Goal: Find contact information: Find contact information

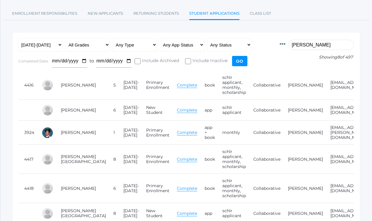
scroll to position [50, 0]
drag, startPoint x: 313, startPoint y: 46, endPoint x: 269, endPoint y: 44, distance: 44.0
click at [269, 44] on form "Id Student Current Grade Grade Year App Type App Status Fee Vol Hour Fee Sweats…" at bounding box center [185, 54] width 335 height 32
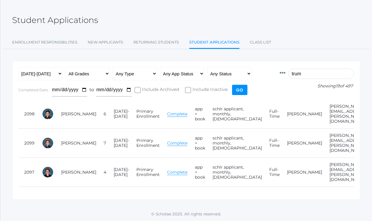
scroll to position [22, 0]
type input "[PERSON_NAME]"
drag, startPoint x: 275, startPoint y: 115, endPoint x: 349, endPoint y: 115, distance: 73.7
click at [349, 115] on tr "2098 [PERSON_NAME] 6 [DATE]-[DATE] Primary Enrollment Complete app + book schlr…" at bounding box center [215, 114] width 394 height 29
copy tr "[PERSON_NAME][EMAIL_ADDRESS][PERSON_NAME][DOMAIN_NAME]"
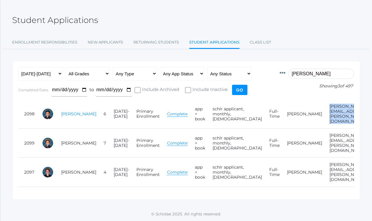
click at [68, 114] on link "[PERSON_NAME]" at bounding box center [78, 113] width 35 height 5
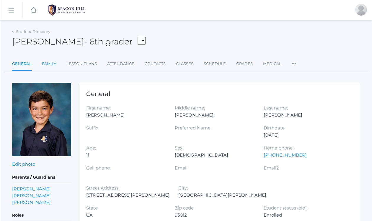
click at [51, 63] on link "Family" at bounding box center [49, 64] width 14 height 12
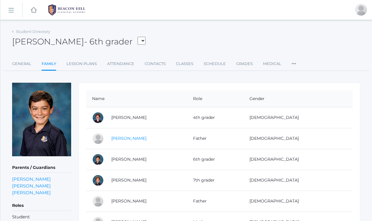
click at [144, 137] on link "[PERSON_NAME]" at bounding box center [128, 138] width 35 height 5
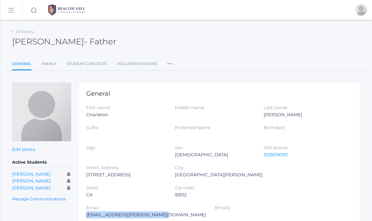
drag, startPoint x: 175, startPoint y: 194, endPoint x: 249, endPoint y: 194, distance: 74.0
click at [206, 212] on div "[EMAIL_ADDRESS][PERSON_NAME][DOMAIN_NAME]" at bounding box center [146, 215] width 120 height 7
copy div "[EMAIL_ADDRESS][PERSON_NAME][DOMAIN_NAME]"
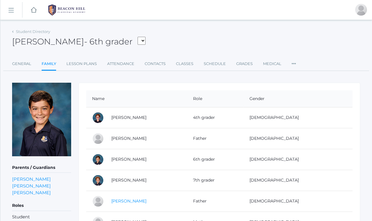
click at [145, 201] on link "[PERSON_NAME]" at bounding box center [128, 201] width 35 height 5
